Goal: Transaction & Acquisition: Purchase product/service

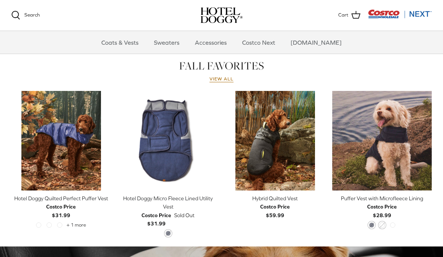
scroll to position [322, 0]
click at [271, 156] on img "Hybrid Quilted Vest" at bounding box center [274, 140] width 99 height 99
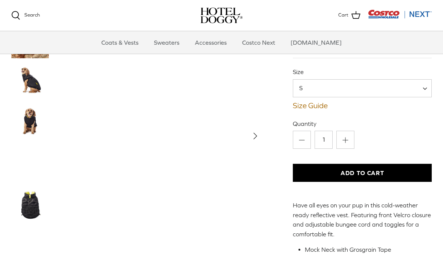
scroll to position [38, 0]
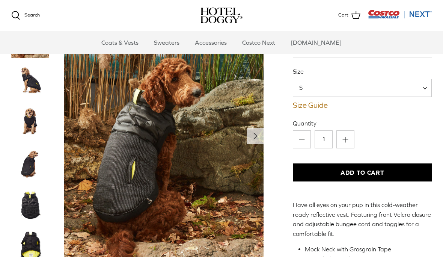
click at [33, 126] on img "Thumbnail Link" at bounding box center [30, 122] width 38 height 38
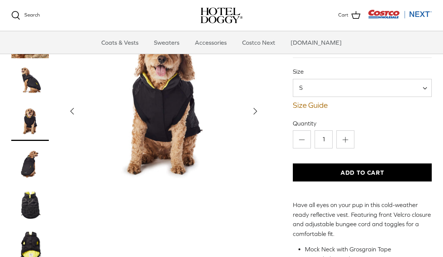
click at [31, 167] on img "Thumbnail Link" at bounding box center [30, 164] width 38 height 38
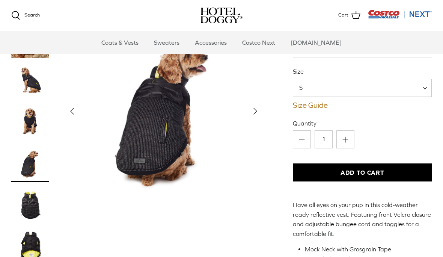
click at [30, 209] on img "Thumbnail Link" at bounding box center [30, 205] width 38 height 38
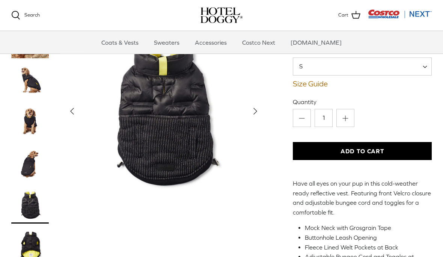
scroll to position [59, 0]
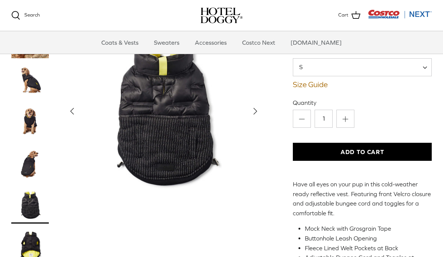
click at [31, 249] on img "Thumbnail Link" at bounding box center [30, 246] width 38 height 38
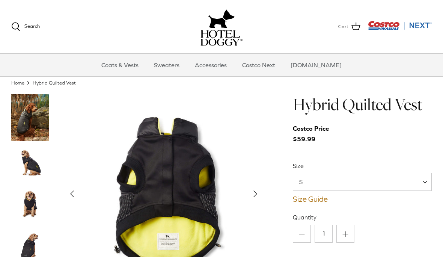
scroll to position [22, 0]
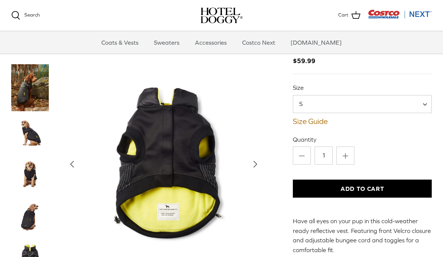
click at [427, 102] on span at bounding box center [428, 104] width 8 height 18
select select "L"
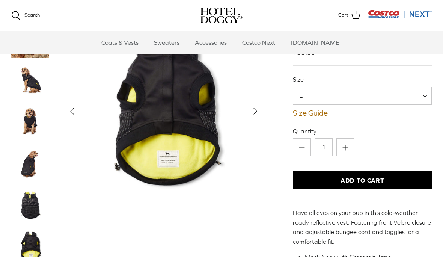
scroll to position [29, 0]
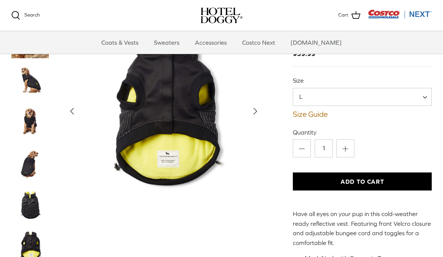
click at [127, 45] on link "Coats & Vests" at bounding box center [120, 42] width 51 height 23
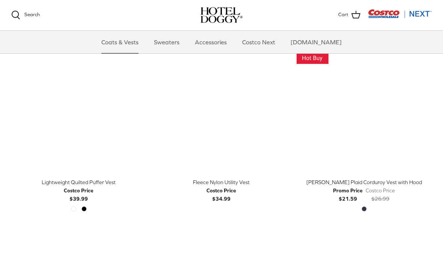
scroll to position [763, 0]
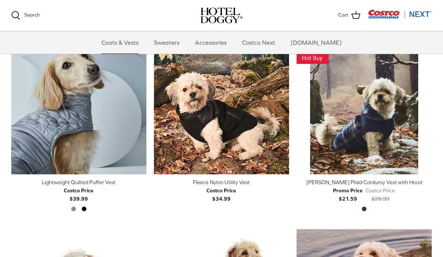
click at [347, 116] on img "Melton Plaid Corduroy Vest with Hood" at bounding box center [364, 106] width 135 height 135
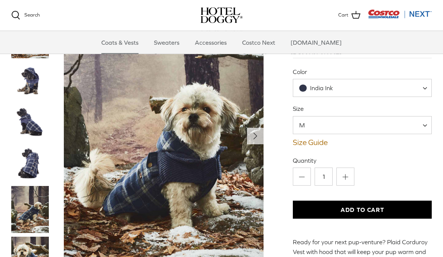
scroll to position [80, 0]
click at [37, 89] on img "Thumbnail Link" at bounding box center [30, 81] width 38 height 38
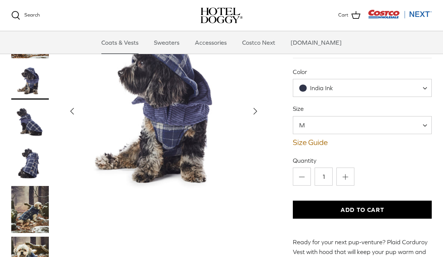
click at [34, 128] on img "Thumbnail Link" at bounding box center [30, 122] width 38 height 38
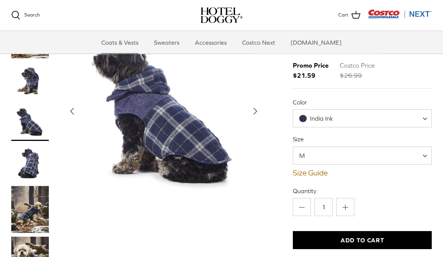
scroll to position [50, 0]
click at [427, 116] on span at bounding box center [428, 118] width 8 height 18
click at [369, 116] on span "India Ink" at bounding box center [362, 118] width 139 height 18
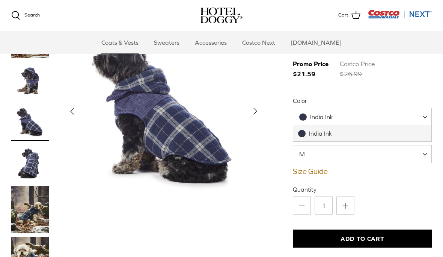
scroll to position [51, 0]
click at [322, 160] on span "M" at bounding box center [362, 154] width 139 height 18
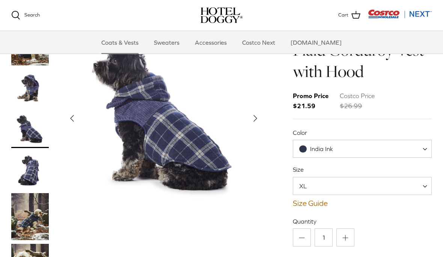
scroll to position [12, 0]
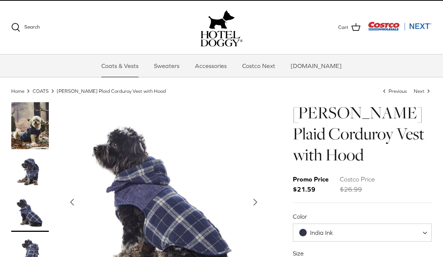
click at [197, 248] on img "Show Gallery" at bounding box center [164, 202] width 200 height 200
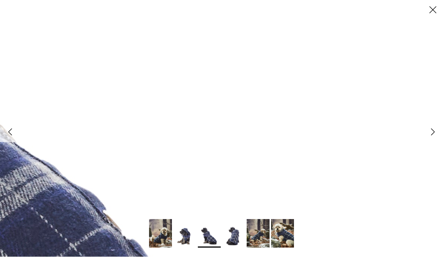
click at [427, 127] on icon "Right" at bounding box center [432, 132] width 13 height 13
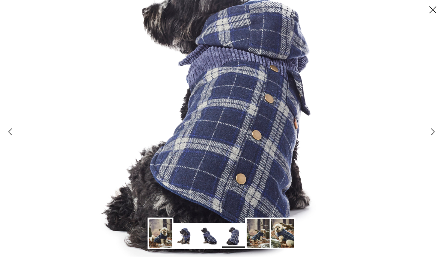
click at [432, 132] on polyline at bounding box center [432, 132] width 3 height 6
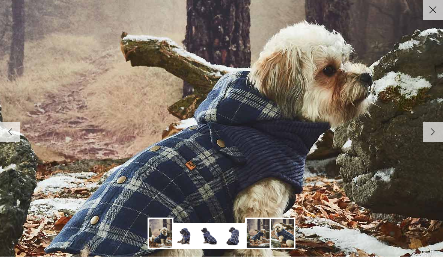
click at [431, 133] on icon "Right" at bounding box center [432, 132] width 13 height 13
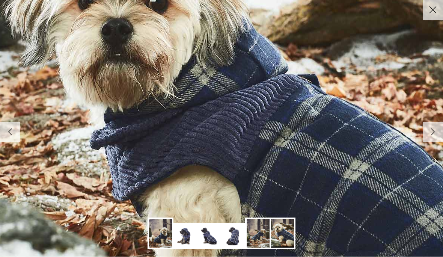
click at [428, 134] on icon "Right" at bounding box center [432, 132] width 13 height 13
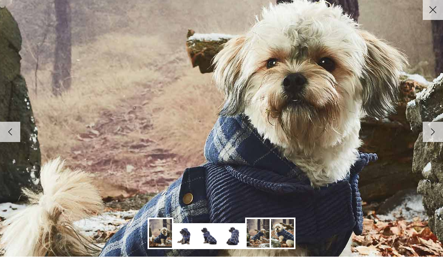
click at [426, 139] on link "Right" at bounding box center [433, 132] width 20 height 20
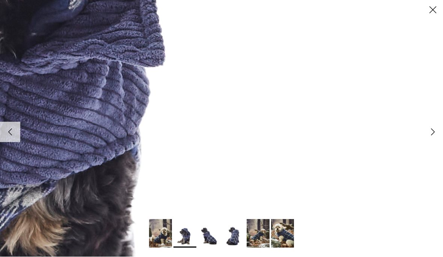
click at [428, 136] on icon "Right" at bounding box center [432, 132] width 13 height 13
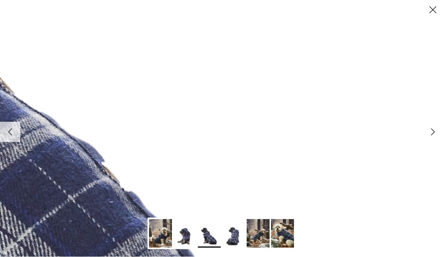
click at [428, 140] on link "Right" at bounding box center [433, 132] width 20 height 20
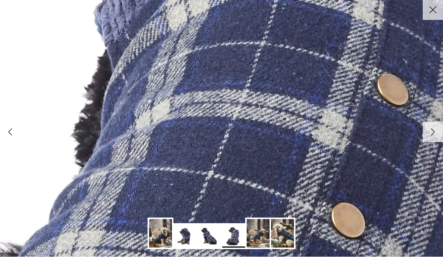
click at [429, 141] on link "Right" at bounding box center [433, 132] width 20 height 20
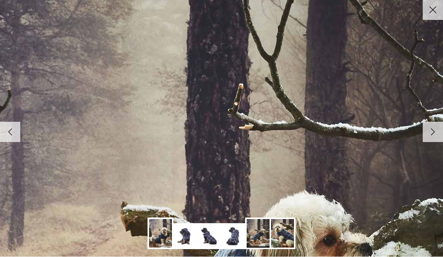
click at [431, 10] on icon "Close" at bounding box center [432, 10] width 13 height 13
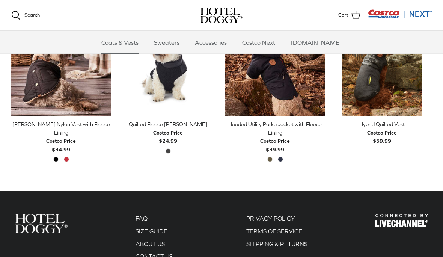
scroll to position [405, 0]
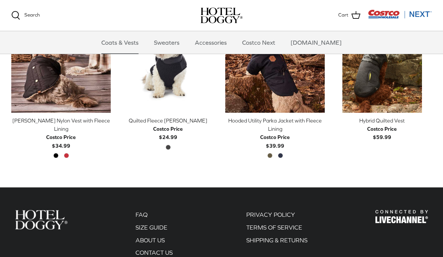
click at [160, 226] on link "SIZE GUIDE" at bounding box center [152, 227] width 32 height 7
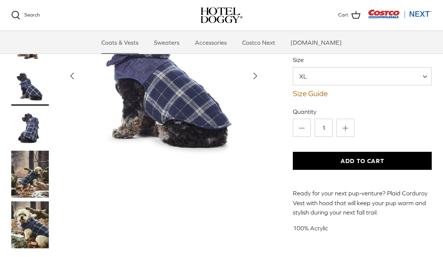
scroll to position [127, 0]
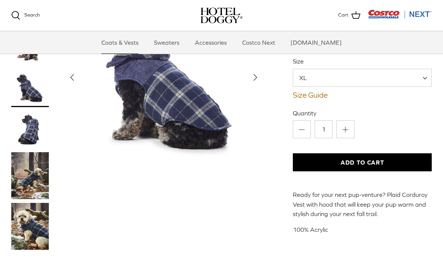
click at [343, 75] on span "XL" at bounding box center [362, 78] width 139 height 18
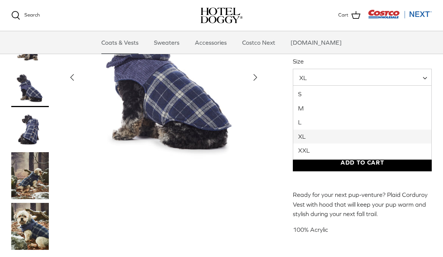
select select "XXL"
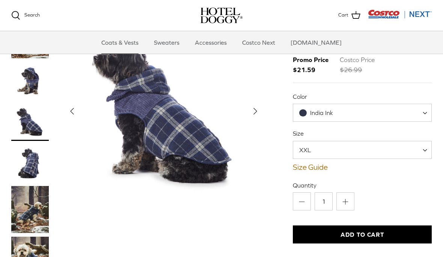
scroll to position [55, 0]
click at [350, 234] on button "Add to Cart" at bounding box center [362, 235] width 139 height 18
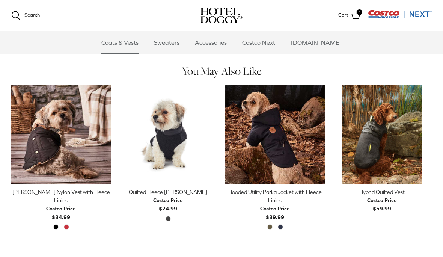
scroll to position [335, 0]
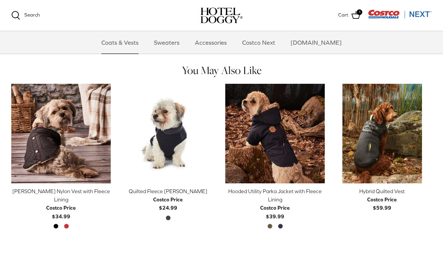
click at [68, 139] on img "Melton Nylon Vest with Fleece Lining" at bounding box center [60, 133] width 99 height 99
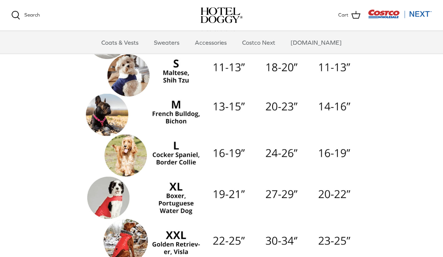
scroll to position [146, 0]
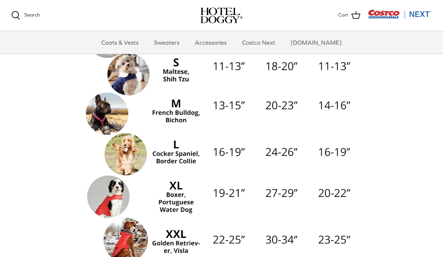
click at [130, 235] on img at bounding box center [222, 126] width 278 height 278
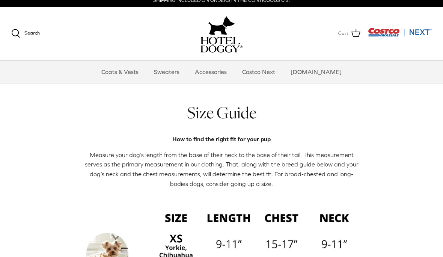
scroll to position [0, 0]
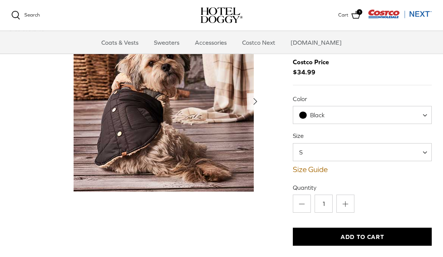
scroll to position [53, 0]
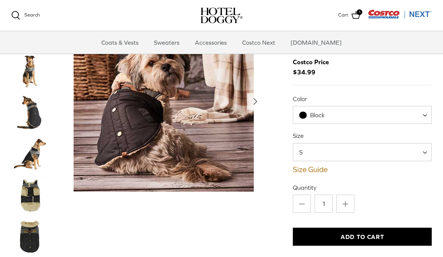
click at [33, 236] on img "Thumbnail Link" at bounding box center [30, 237] width 38 height 38
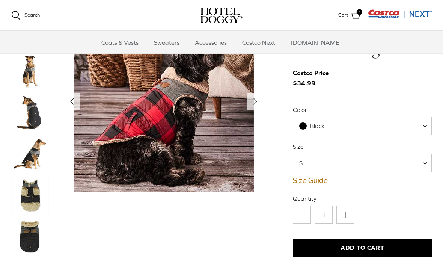
scroll to position [42, 0]
click at [420, 117] on span "Black" at bounding box center [362, 126] width 139 height 18
select select "Cranberry Red"
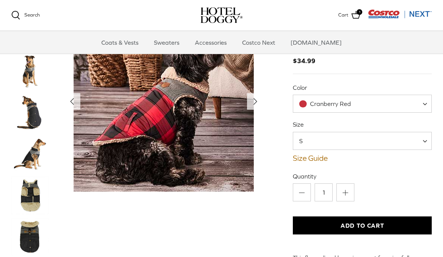
scroll to position [64, 0]
click at [419, 132] on span "S" at bounding box center [362, 141] width 139 height 18
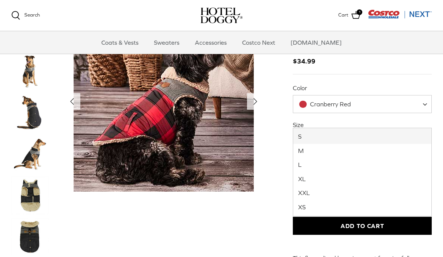
select select "XXL"
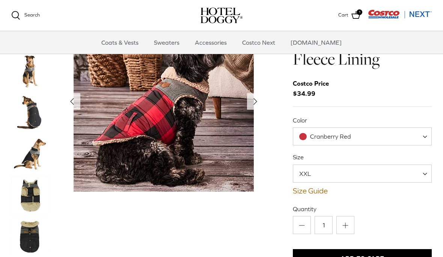
scroll to position [26, 0]
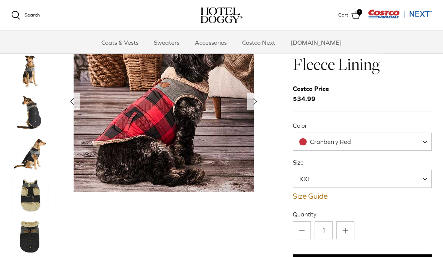
click at [29, 198] on img "Thumbnail Link" at bounding box center [30, 196] width 38 height 38
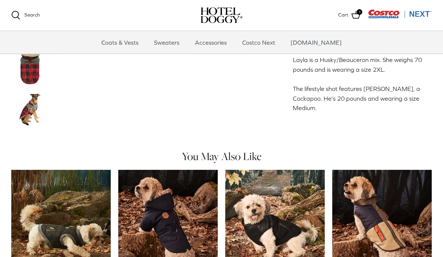
scroll to position [503, 0]
click at [363, 170] on img "Color Block Mixed Media Utility Vest" at bounding box center [381, 219] width 99 height 99
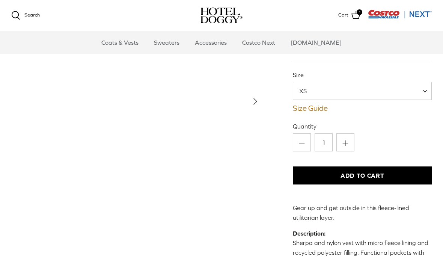
scroll to position [55, 0]
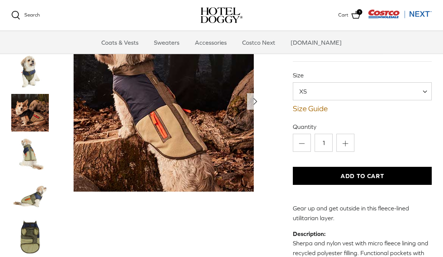
click at [29, 163] on img "Thumbnail Link" at bounding box center [30, 154] width 38 height 38
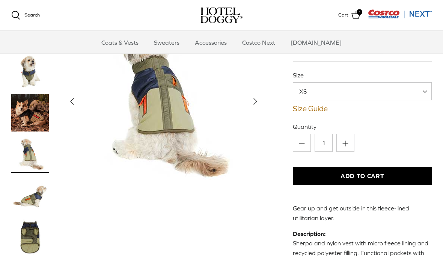
scroll to position [56, 0]
click at [41, 195] on img "Thumbnail Link" at bounding box center [30, 195] width 38 height 38
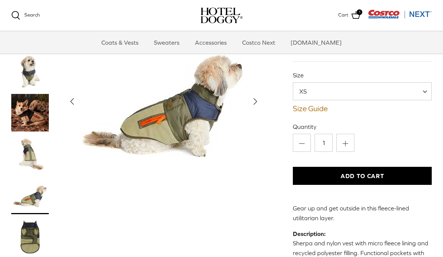
click at [32, 238] on img "Thumbnail Link" at bounding box center [30, 237] width 38 height 38
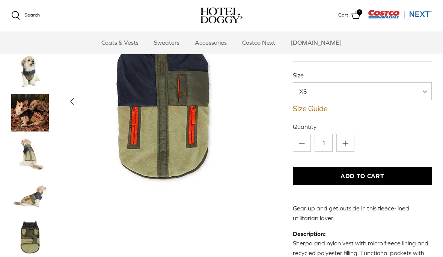
click at [421, 88] on span "XS" at bounding box center [362, 91] width 139 height 18
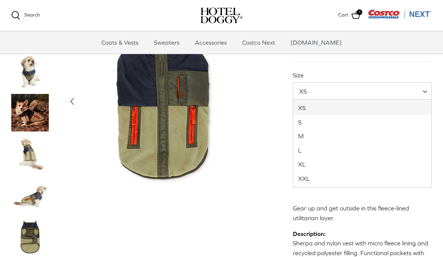
select select "XXL"
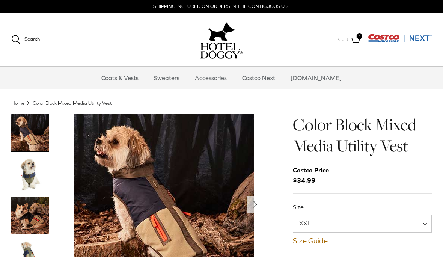
click at [177, 77] on link "Sweaters" at bounding box center [166, 77] width 39 height 23
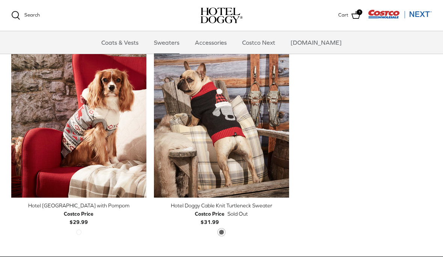
scroll to position [198, 0]
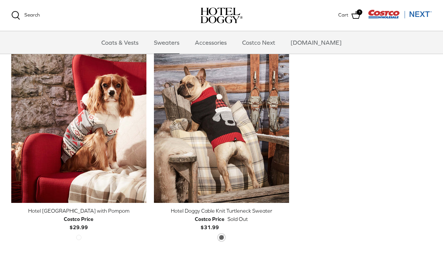
click at [93, 167] on img "Hotel Doggy Fair Isle Sweater with Pompom" at bounding box center [78, 118] width 135 height 169
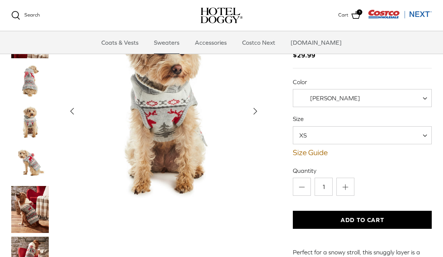
scroll to position [68, 0]
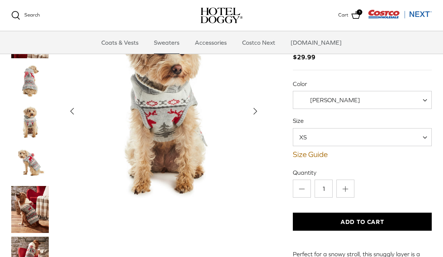
click at [336, 99] on span "[PERSON_NAME]" at bounding box center [335, 99] width 50 height 7
click at [312, 133] on span "XS" at bounding box center [307, 137] width 29 height 8
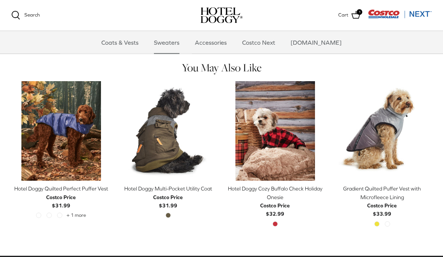
scroll to position [353, 0]
click at [271, 150] on img "Hotel Doggy Cozy Buffalo Check Holiday Onesie" at bounding box center [274, 130] width 99 height 99
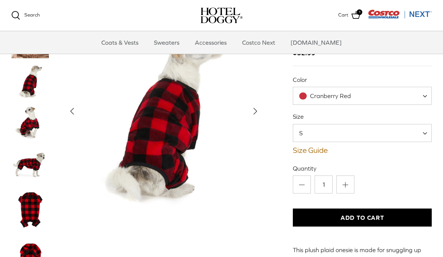
scroll to position [69, 0]
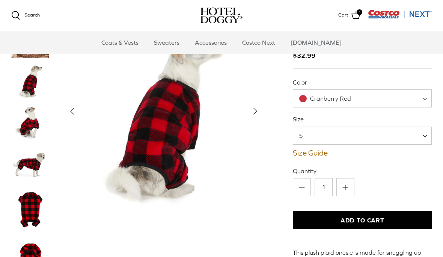
click at [426, 99] on span at bounding box center [428, 98] width 8 height 18
click at [30, 215] on img "Thumbnail Link" at bounding box center [30, 209] width 38 height 47
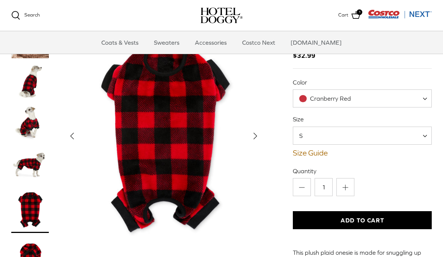
click at [40, 256] on img "Thumbnail Link" at bounding box center [30, 259] width 38 height 47
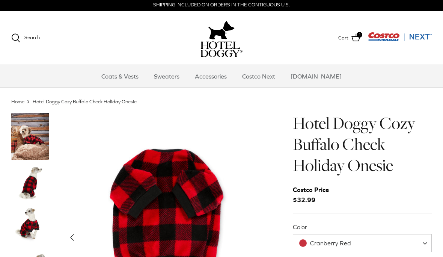
scroll to position [0, 0]
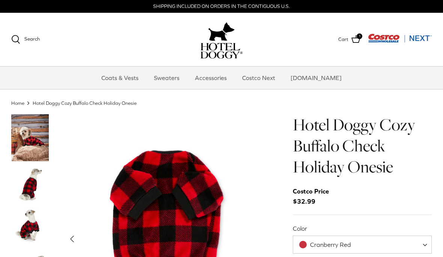
click at [33, 146] on img "Thumbnail Link" at bounding box center [30, 137] width 38 height 47
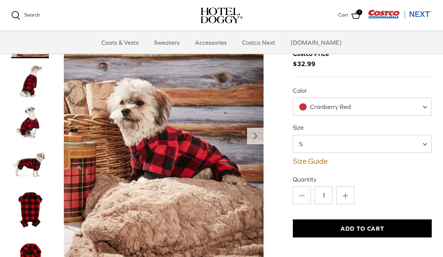
scroll to position [62, 0]
click at [430, 148] on span at bounding box center [428, 143] width 8 height 18
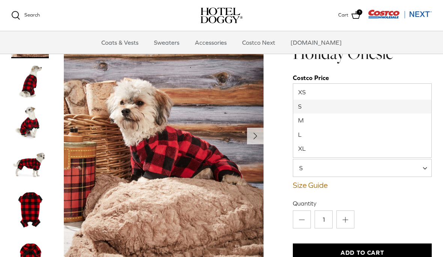
scroll to position [0, 0]
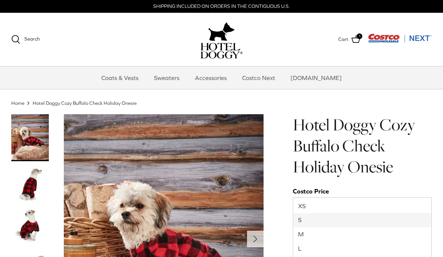
click at [223, 77] on link "Accessories" at bounding box center [210, 77] width 45 height 23
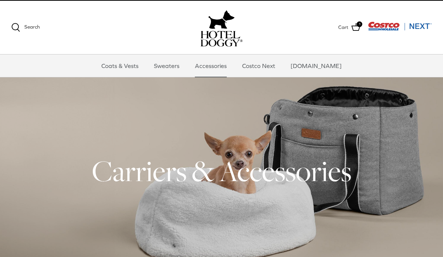
scroll to position [11, 0]
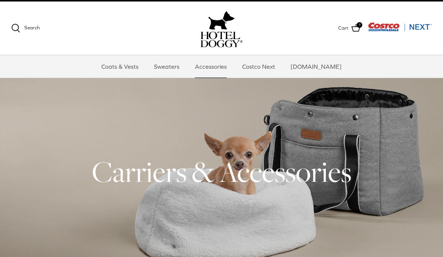
click at [270, 67] on link "Costco Next" at bounding box center [258, 66] width 47 height 23
